Goal: Task Accomplishment & Management: Manage account settings

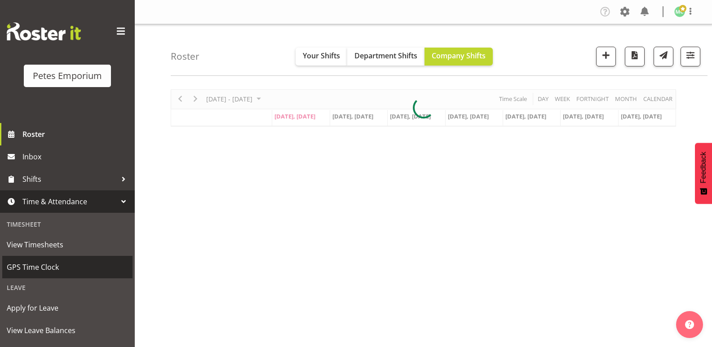
click at [82, 266] on span "GPS Time Clock" at bounding box center [67, 267] width 121 height 13
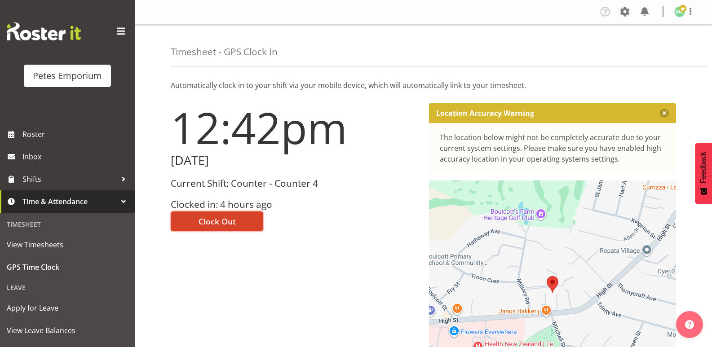
click at [252, 226] on button "Clock Out" at bounding box center [217, 222] width 93 height 20
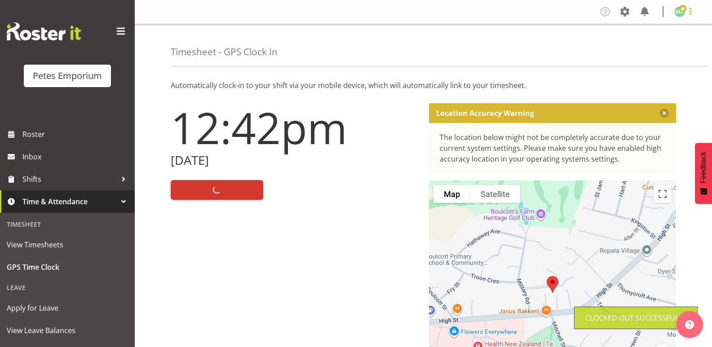
click at [695, 15] on span at bounding box center [690, 11] width 11 height 11
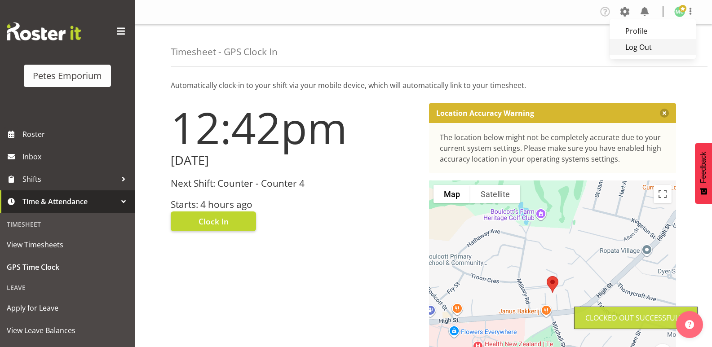
click at [677, 48] on link "Log Out" at bounding box center [653, 47] width 86 height 16
